Goal: Find specific page/section: Find specific page/section

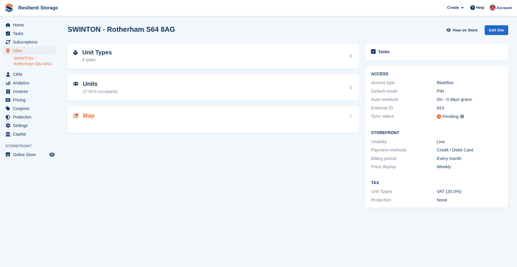
click at [94, 116] on h2 "Map" at bounding box center [89, 115] width 12 height 7
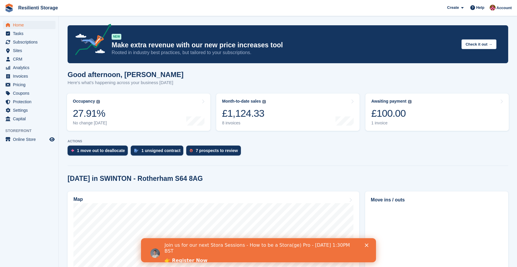
click at [368, 246] on polygon "Close" at bounding box center [367, 245] width 4 height 4
